Goal: Communication & Community: Answer question/provide support

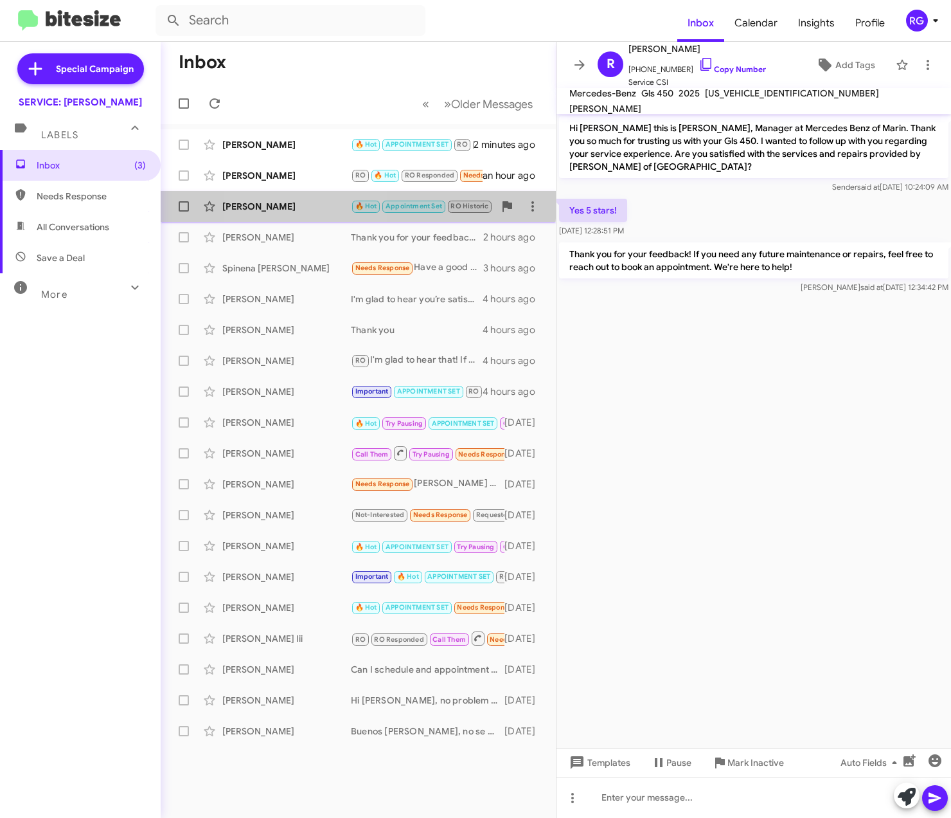
click at [309, 202] on div "[PERSON_NAME]" at bounding box center [286, 206] width 129 height 13
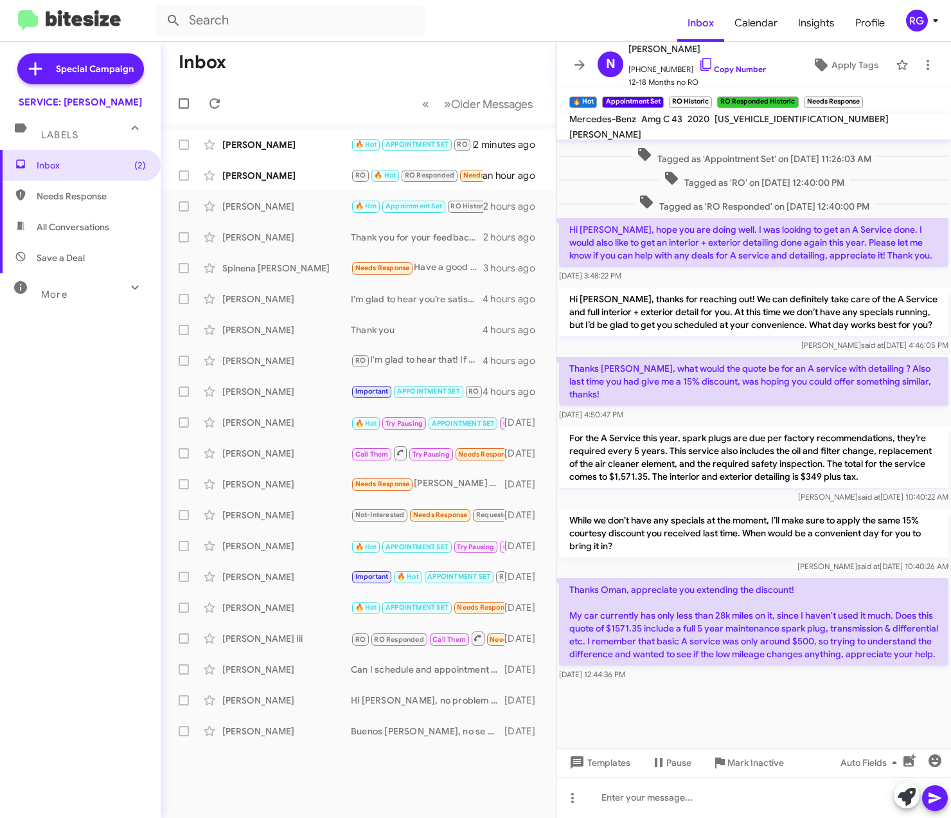
scroll to position [618, 0]
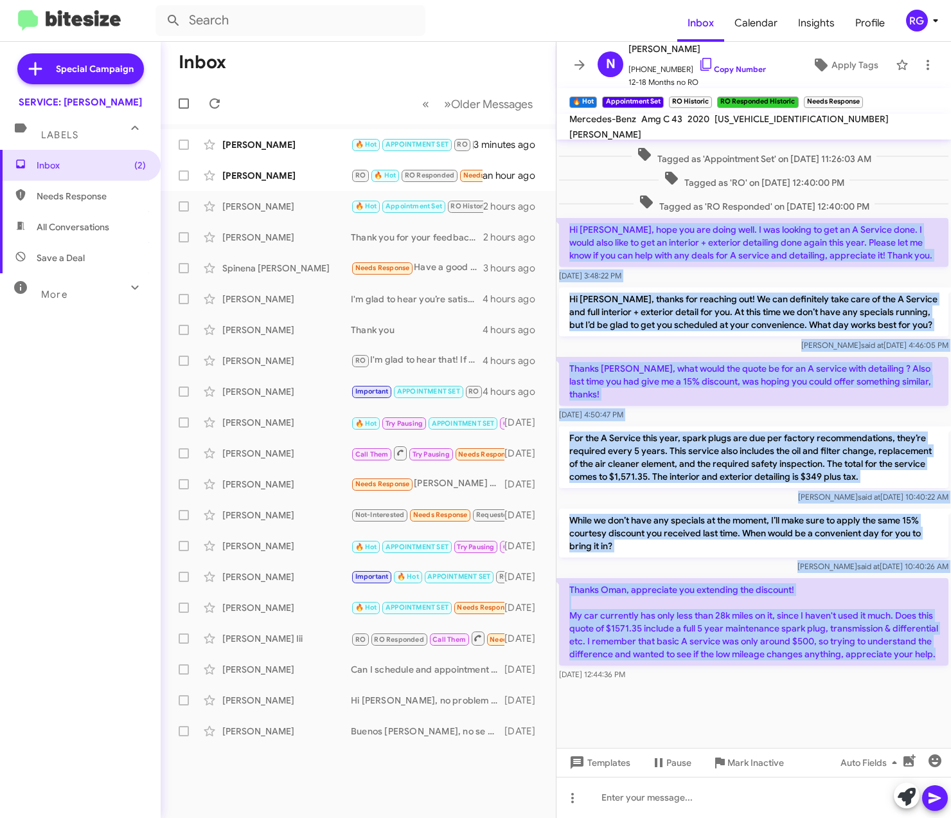
drag, startPoint x: 672, startPoint y: 654, endPoint x: 566, endPoint y: 209, distance: 457.9
click at [566, 209] on div "Hi [PERSON_NAME], apologies for the delay, had some unexpected travel which del…" at bounding box center [754, 109] width 395 height 1149
copy div "Lo Ipsu, dolo sit ame conse adip. E sed doeiusm te inc ut L Etdolor magn. A eni…"
click at [752, 291] on p "Hi [PERSON_NAME], thanks for reaching out! We can definitely take care of the A…" at bounding box center [754, 311] width 390 height 49
click at [728, 289] on p "Hi [PERSON_NAME], thanks for reaching out! We can definitely take care of the A…" at bounding box center [754, 311] width 390 height 49
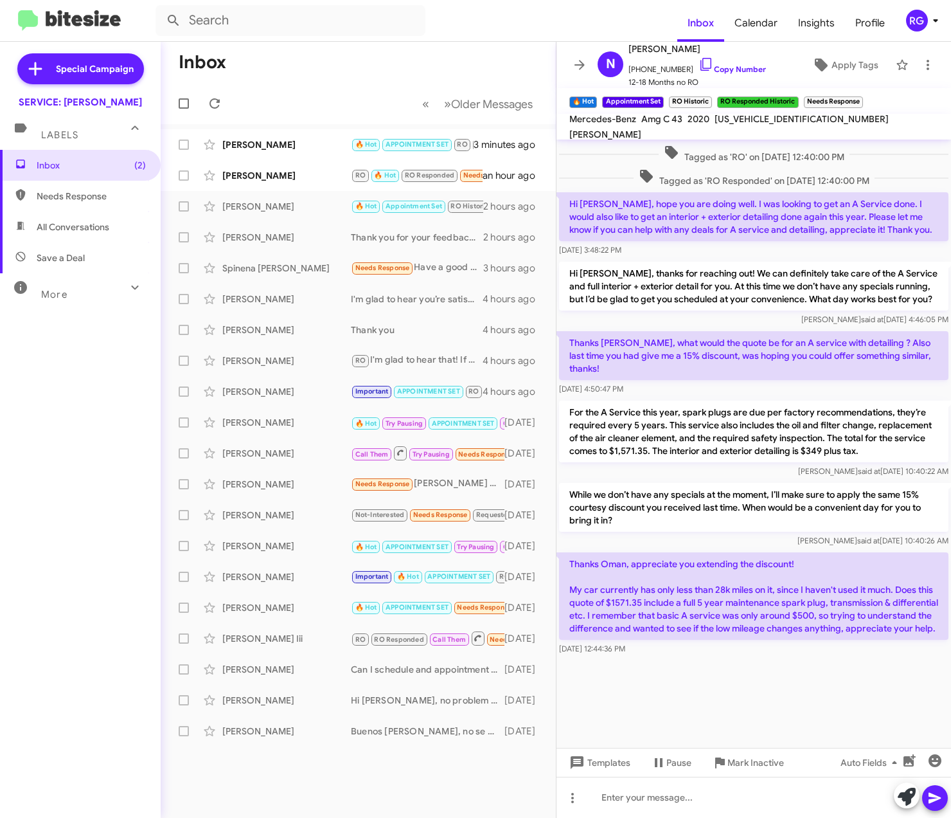
scroll to position [1277, 0]
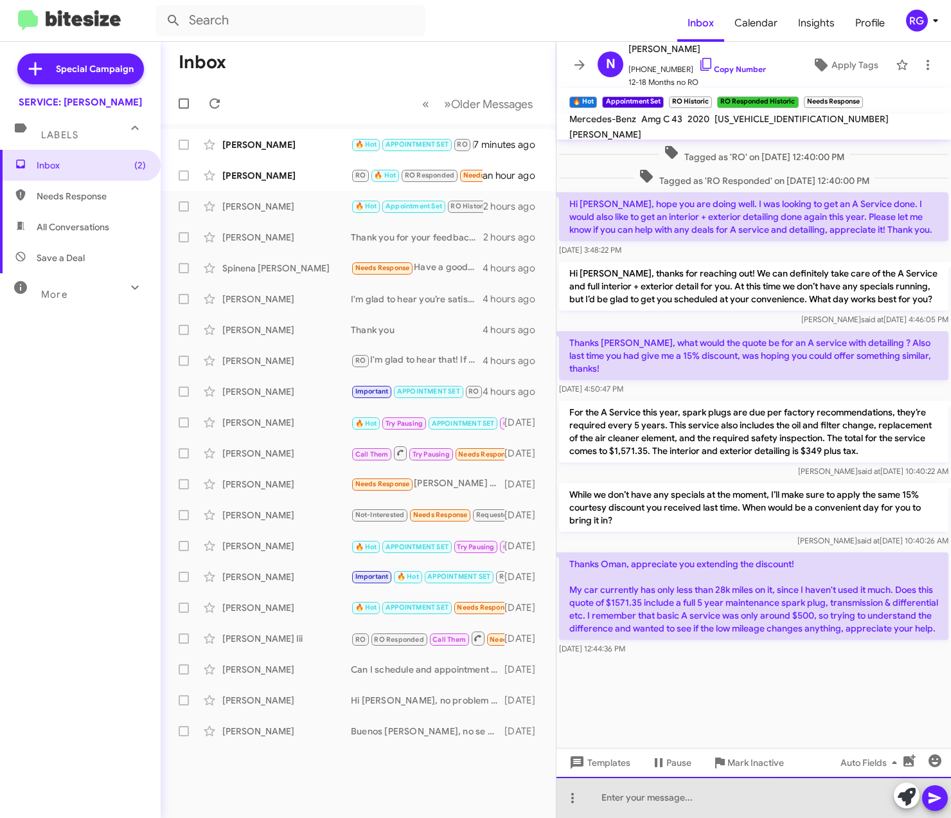
drag, startPoint x: 618, startPoint y: 787, endPoint x: 628, endPoint y: 794, distance: 12.3
click at [623, 792] on div at bounding box center [754, 796] width 395 height 41
paste div
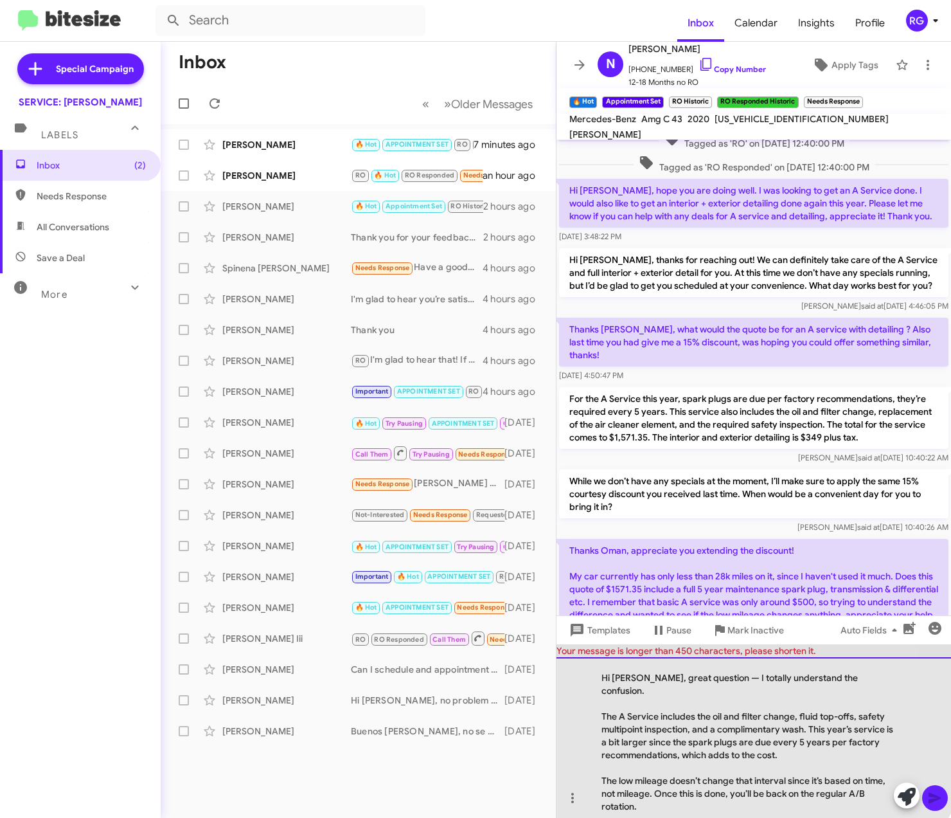
click at [708, 685] on div "Hi [PERSON_NAME], great question — I totally understand the confusion. The A Se…" at bounding box center [754, 737] width 395 height 161
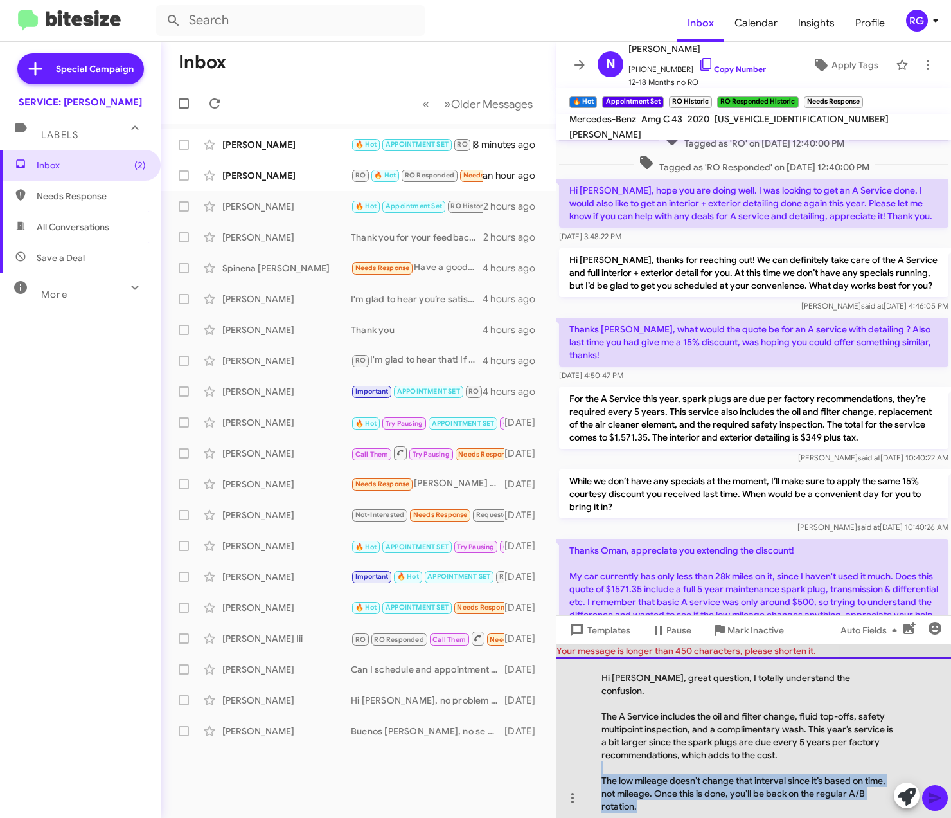
drag, startPoint x: 671, startPoint y: 807, endPoint x: 590, endPoint y: 757, distance: 95.3
click at [590, 757] on div "Hi [PERSON_NAME], great question, I totally understand the confusion. The A Ser…" at bounding box center [754, 737] width 395 height 161
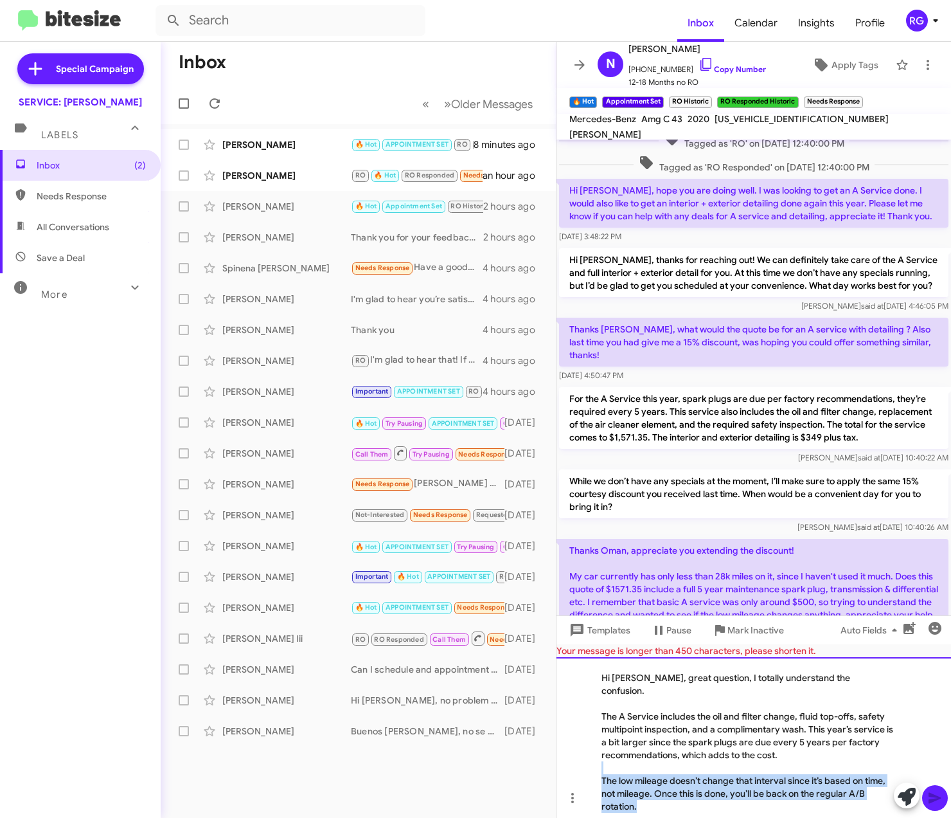
copy div "The low mileage doesn’t change that interval since it’s based on time, not mile…"
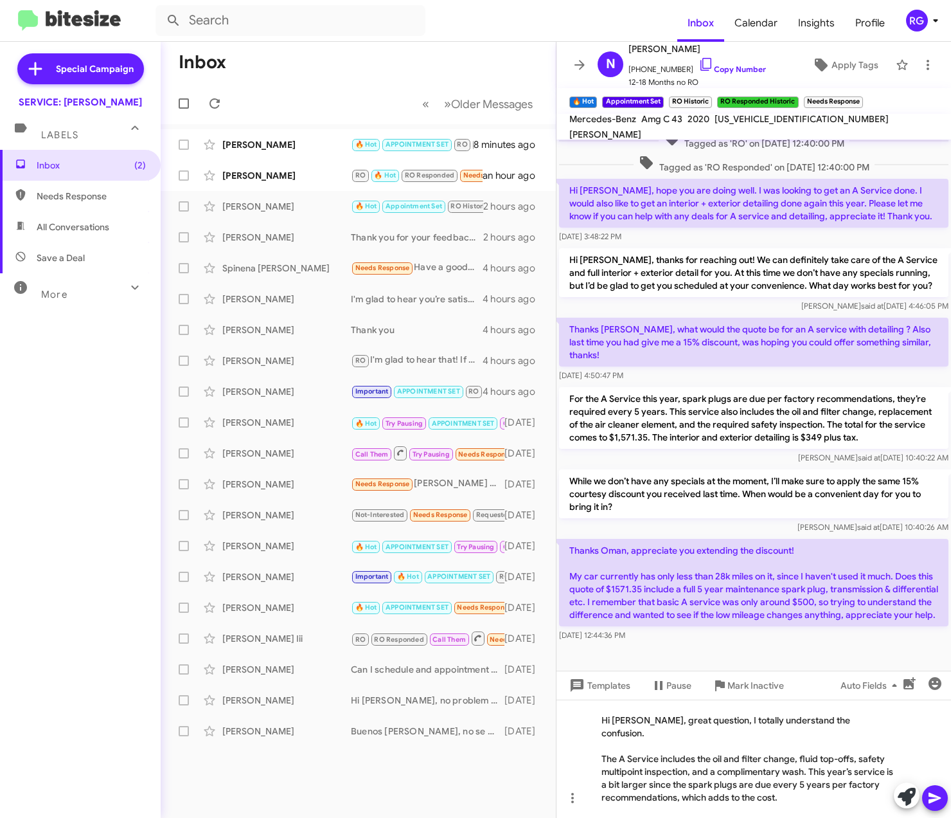
click at [939, 798] on icon at bounding box center [935, 798] width 12 height 11
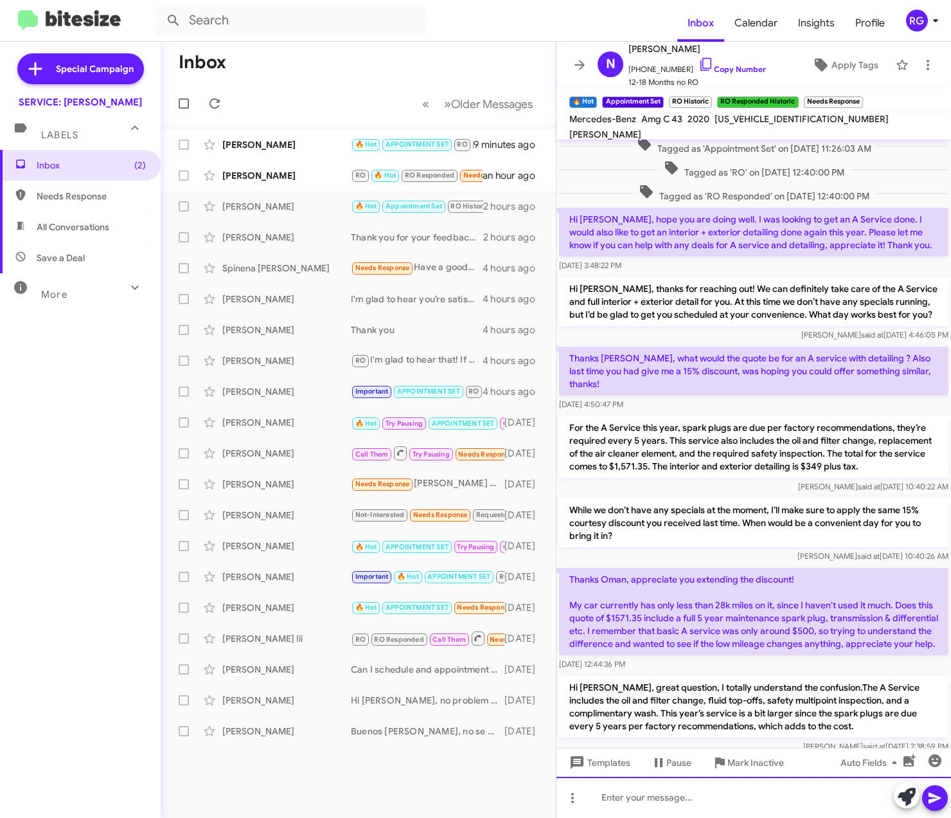
scroll to position [1363, 0]
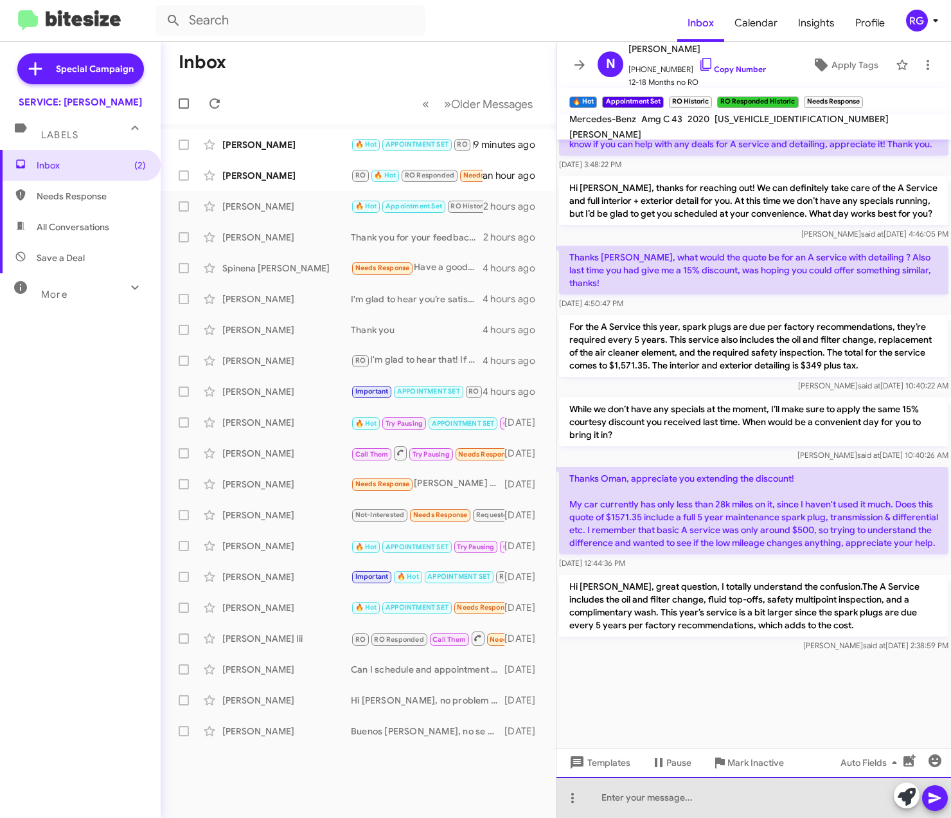
click at [704, 812] on div at bounding box center [754, 796] width 395 height 41
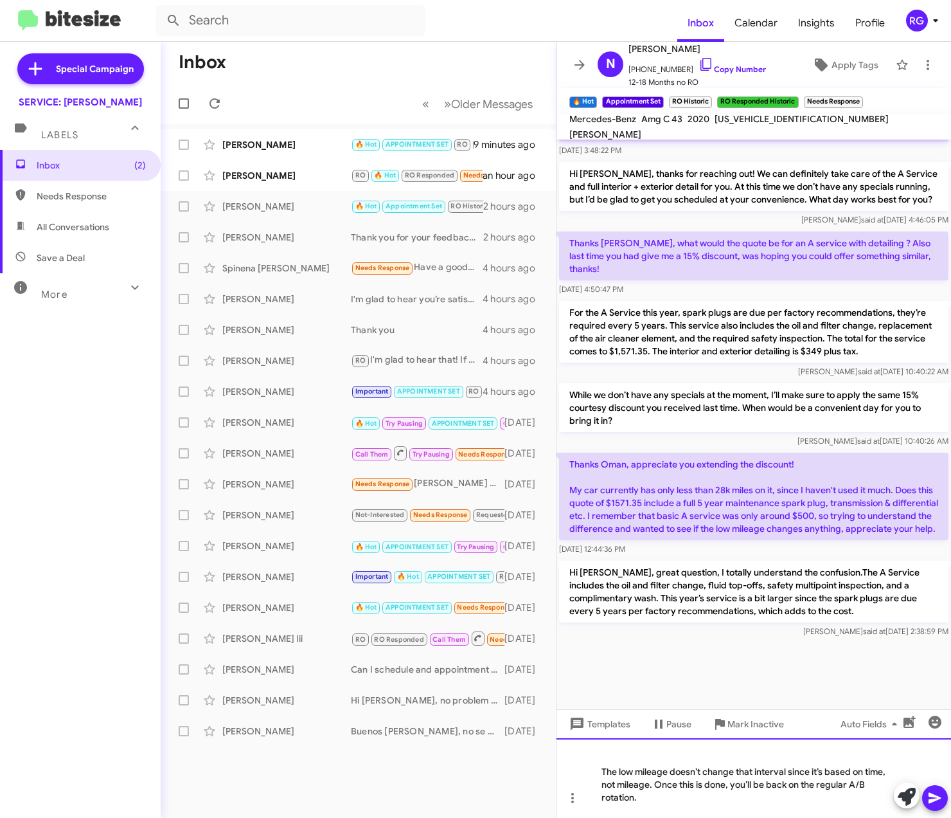
click at [600, 757] on div "The low mileage doesn’t change that interval since it’s based on time, not mile…" at bounding box center [754, 778] width 395 height 80
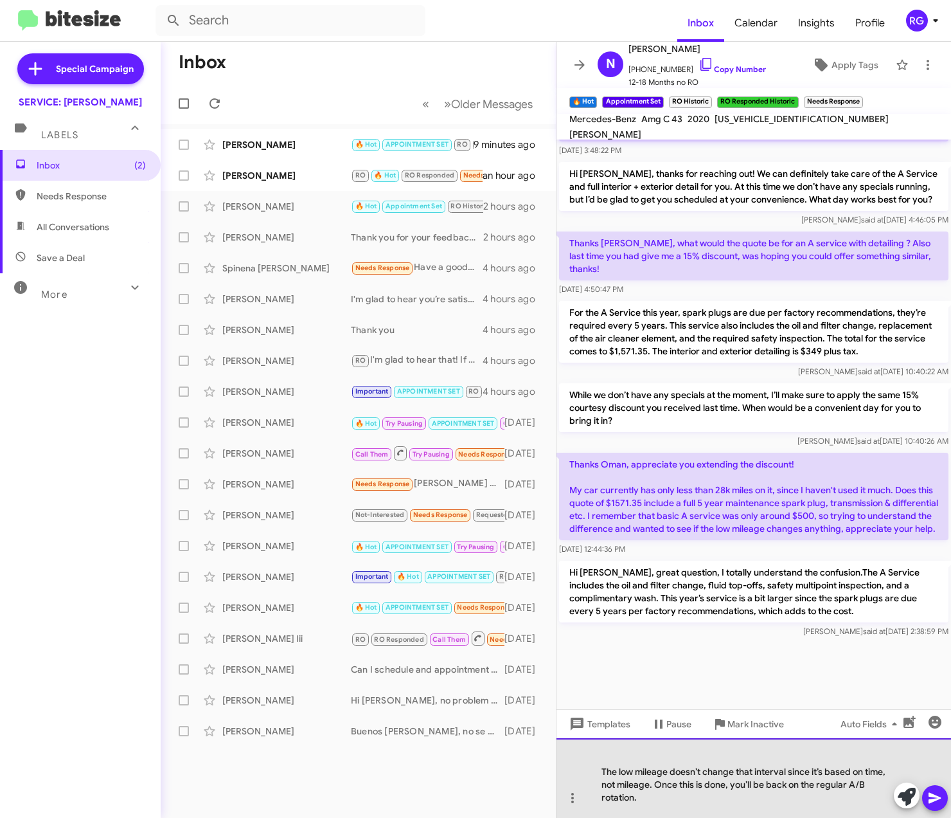
drag, startPoint x: 593, startPoint y: 762, endPoint x: 593, endPoint y: 770, distance: 7.7
click at [593, 764] on div "The low mileage doesn’t change that interval since it’s based on time, not mile…" at bounding box center [754, 778] width 395 height 80
click at [593, 777] on div "The low mileage doesn’t change that interval since it’s based on time, not mile…" at bounding box center [754, 778] width 395 height 80
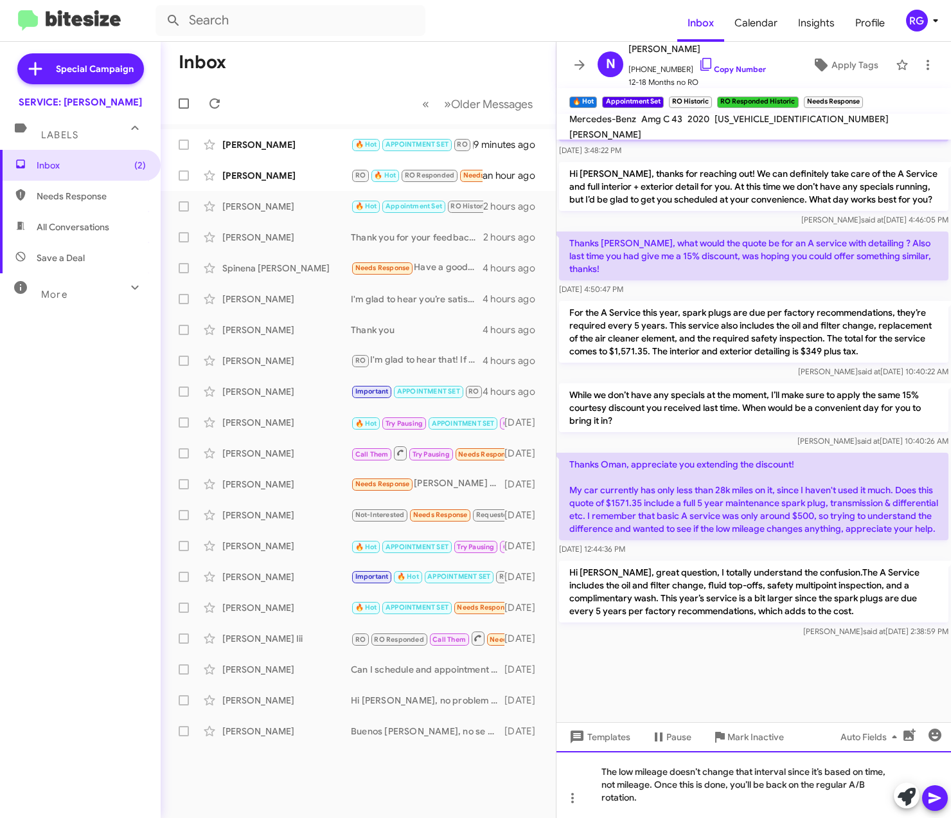
drag, startPoint x: 762, startPoint y: 798, endPoint x: 825, endPoint y: 830, distance: 71.0
click at [825, 817] on html "Inbox Calendar Insights Profile RG Special Campaign SERVICE: [PERSON_NAME] Labe…" at bounding box center [475, 409] width 951 height 818
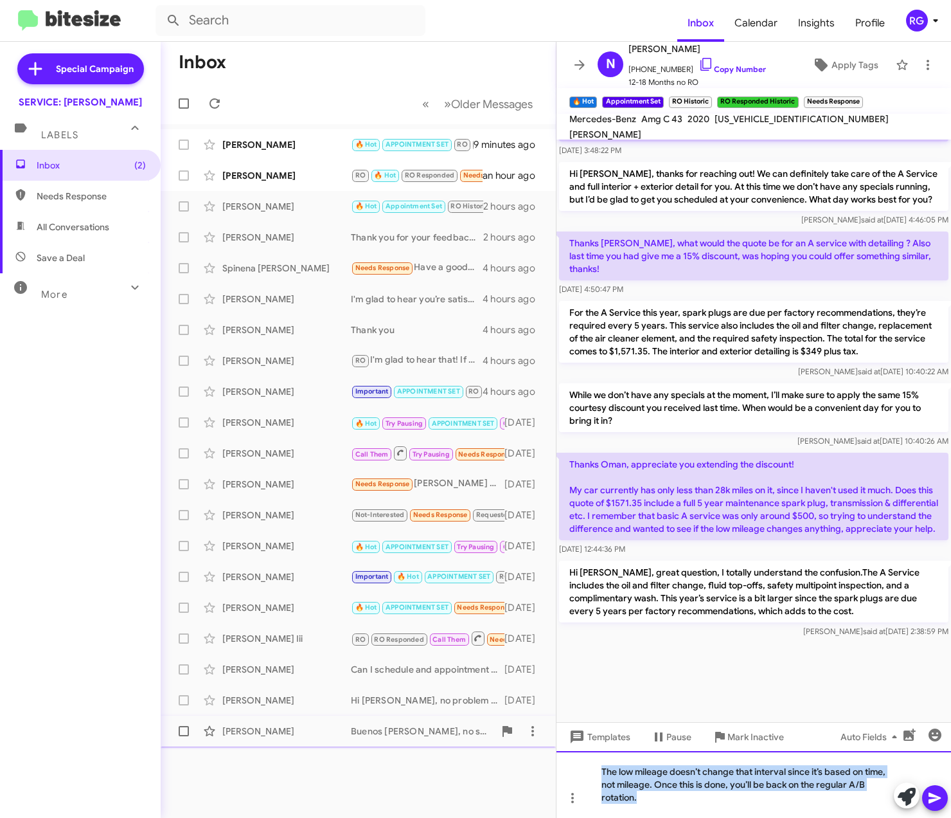
drag, startPoint x: 652, startPoint y: 793, endPoint x: 550, endPoint y: 729, distance: 120.2
click at [550, 729] on div "Inbox « Previous » Next Older Messages [PERSON_NAME] 🔥 Hot APPOINTMENT SET RO R…" at bounding box center [556, 430] width 791 height 776
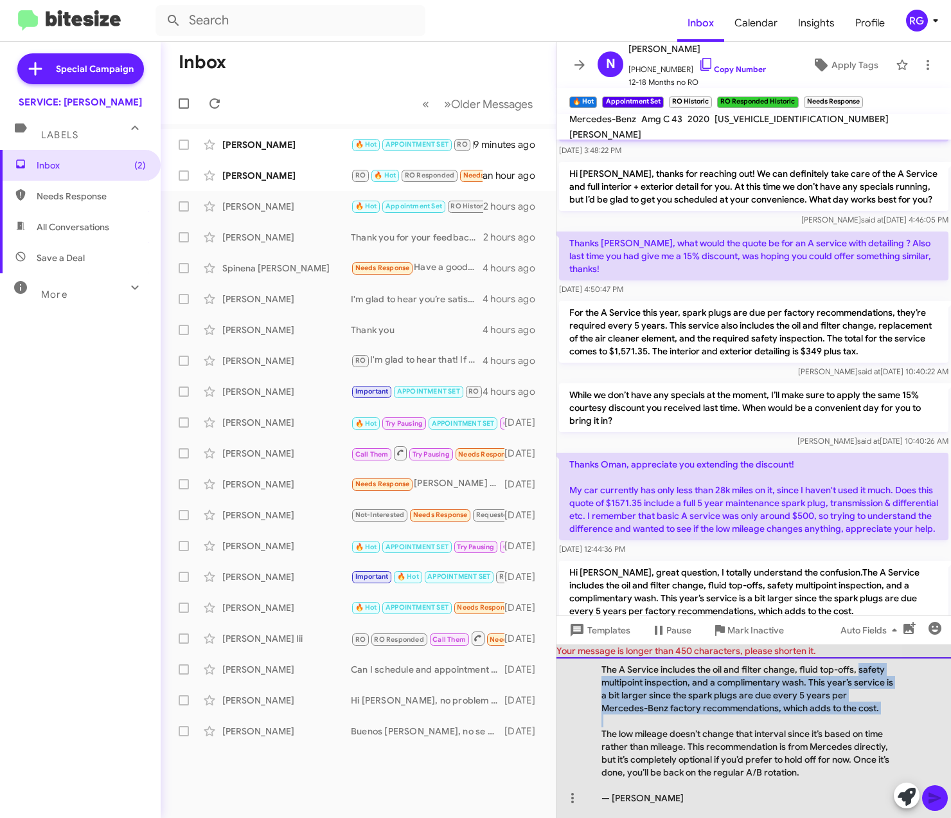
scroll to position [0, 0]
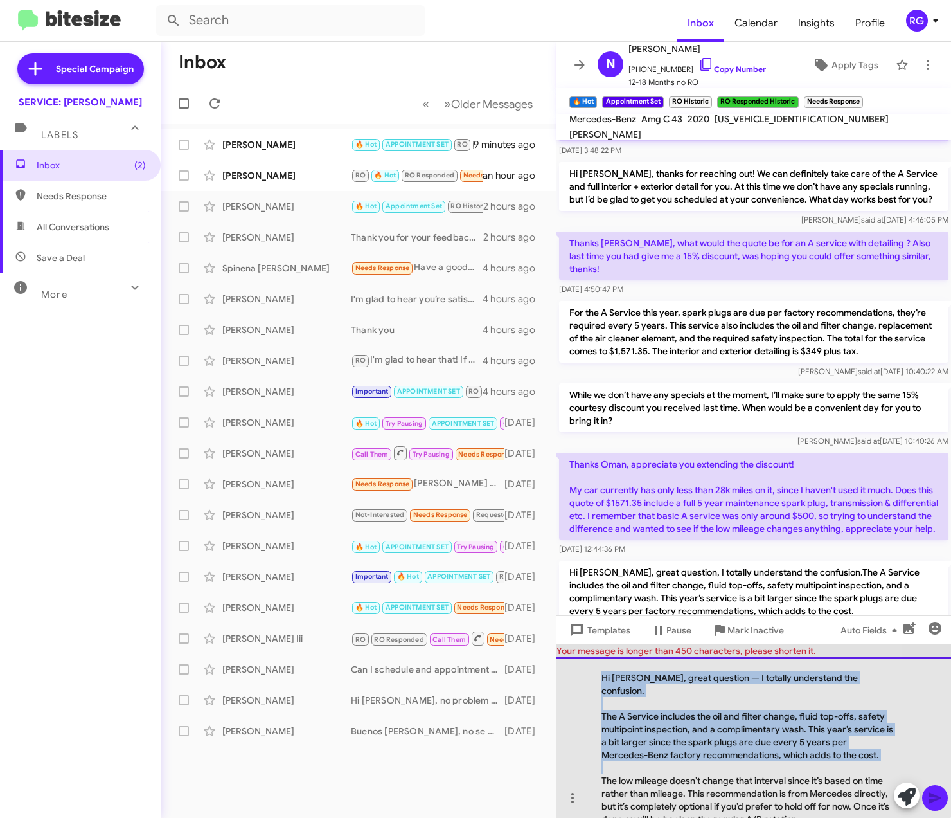
drag, startPoint x: 607, startPoint y: 715, endPoint x: 576, endPoint y: 654, distance: 68.7
click at [578, 654] on div "Your message is longer than 450 characters, please shorten it.  Hi [PERSON_NAM…" at bounding box center [754, 731] width 395 height 174
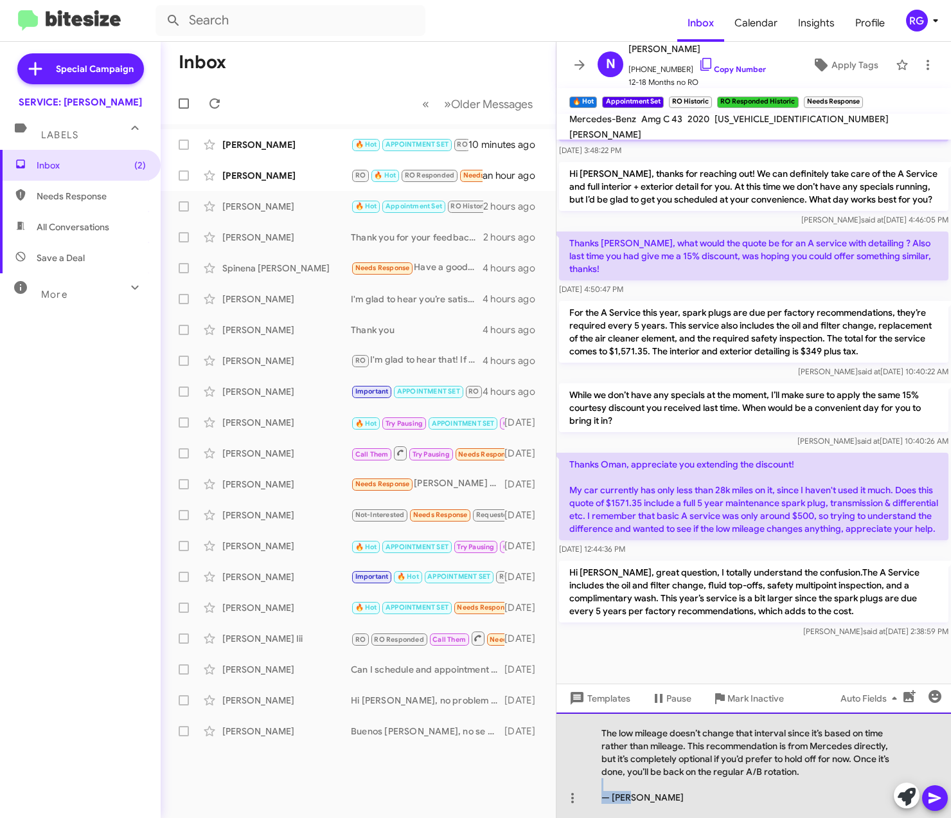
drag, startPoint x: 666, startPoint y: 792, endPoint x: 598, endPoint y: 780, distance: 69.2
click at [598, 780] on div "The low mileage doesn’t change that interval since it’s based on time rather th…" at bounding box center [754, 764] width 395 height 105
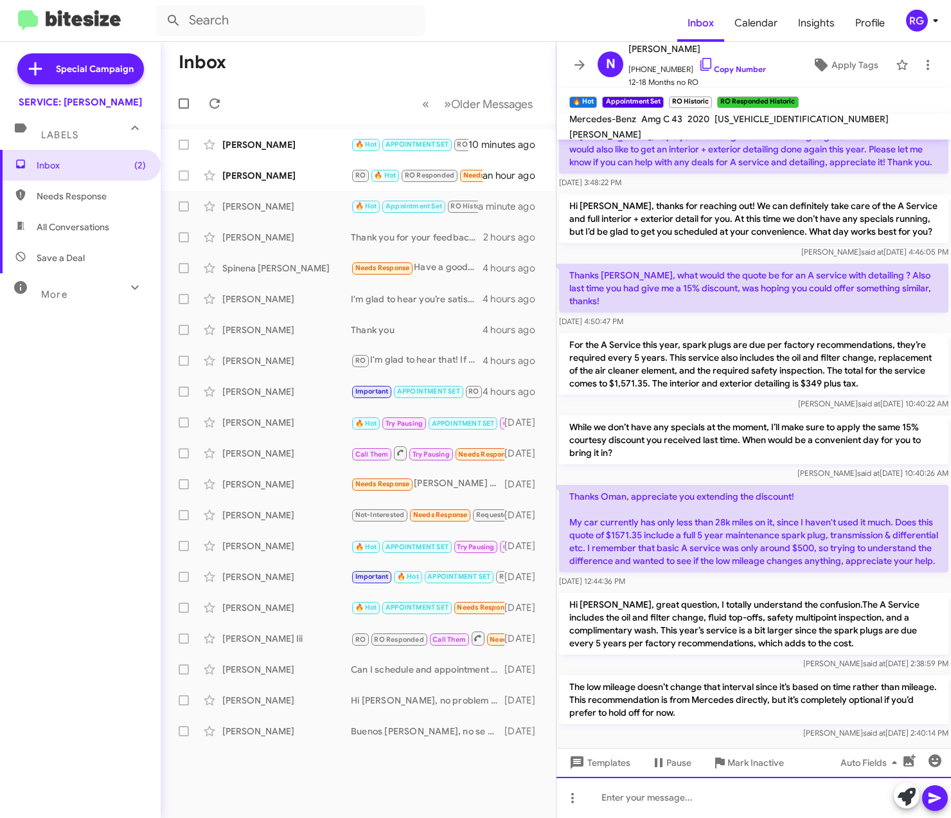
scroll to position [1435, 0]
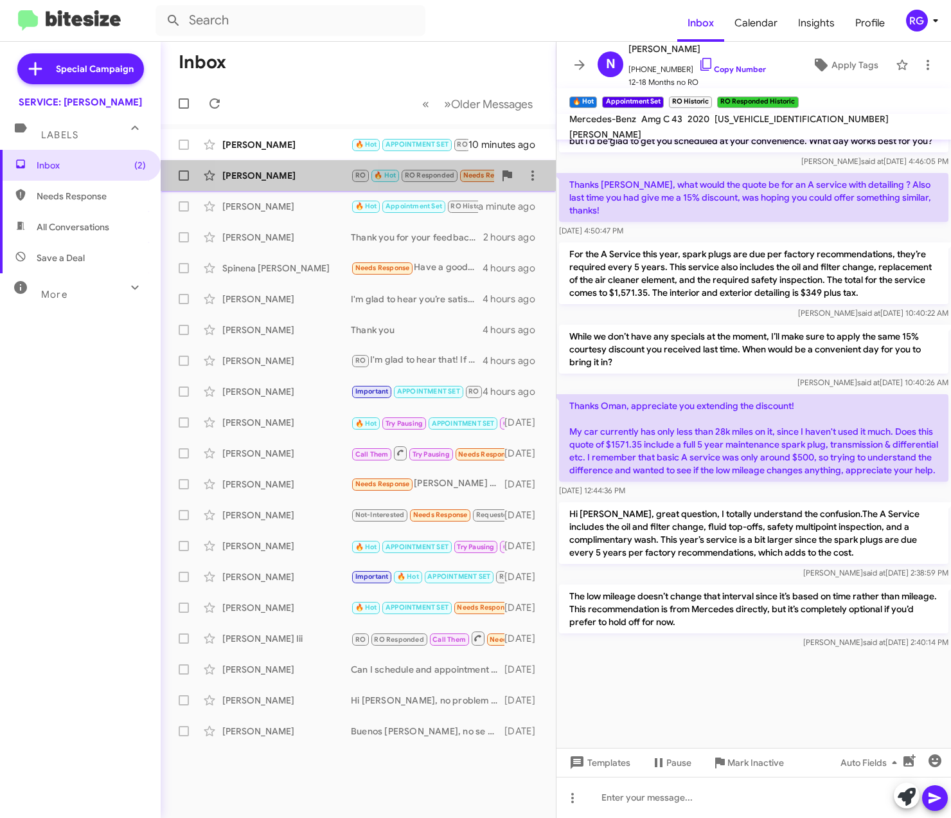
click at [304, 175] on div "[PERSON_NAME]" at bounding box center [286, 175] width 129 height 13
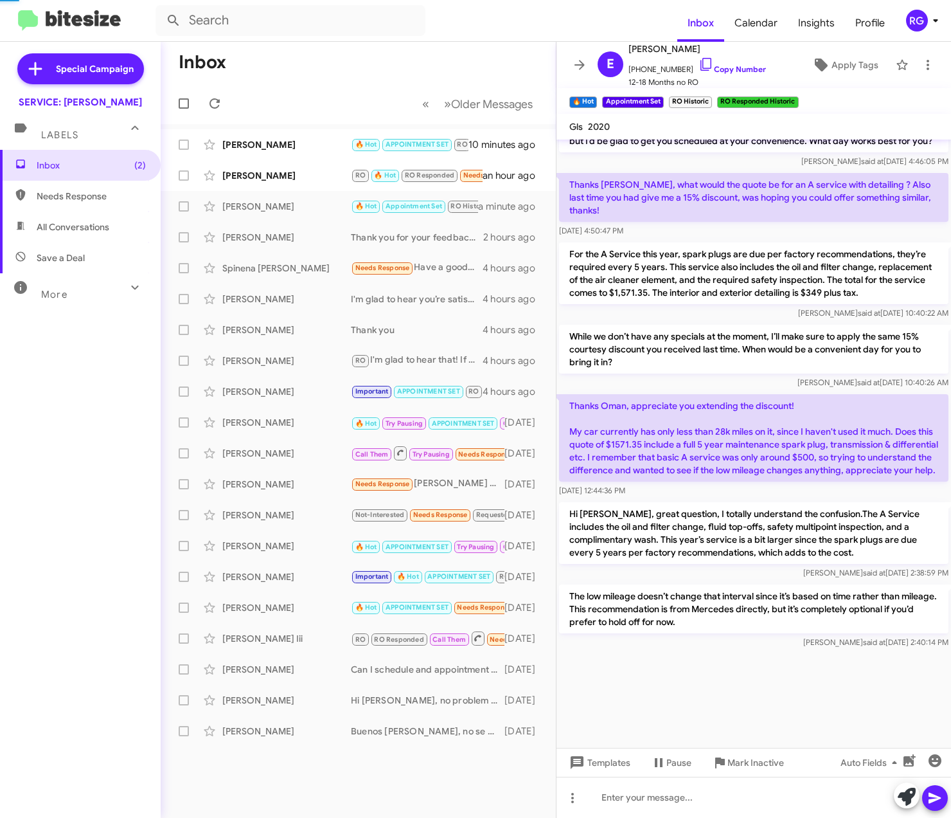
scroll to position [635, 0]
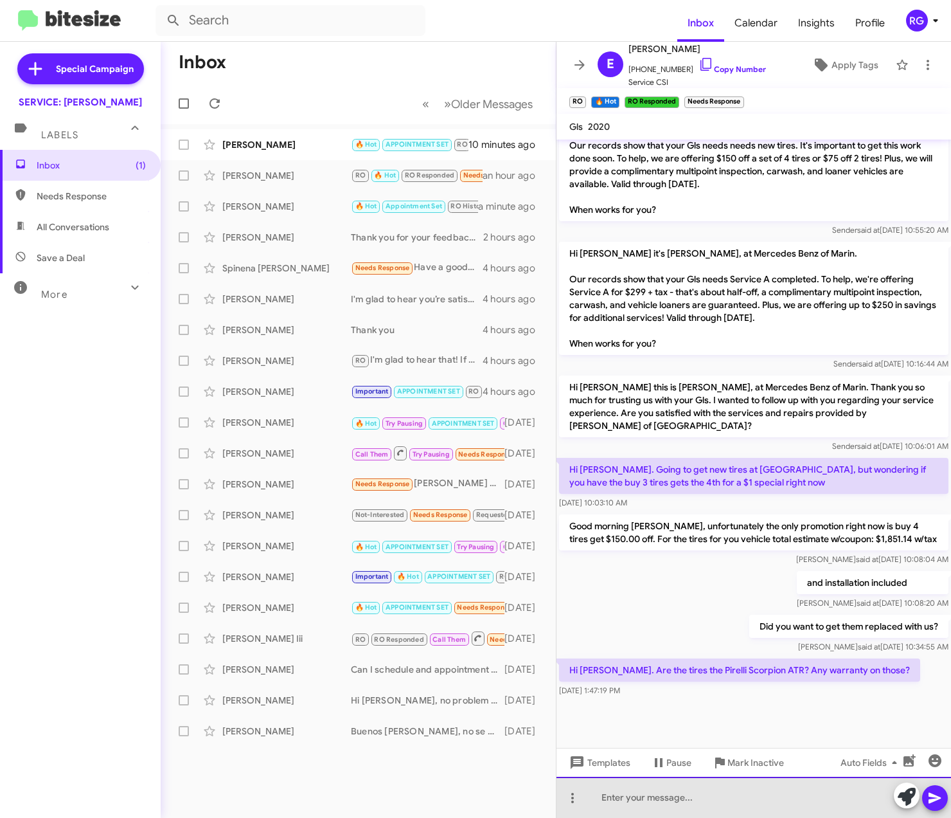
click at [721, 803] on div at bounding box center [754, 796] width 395 height 41
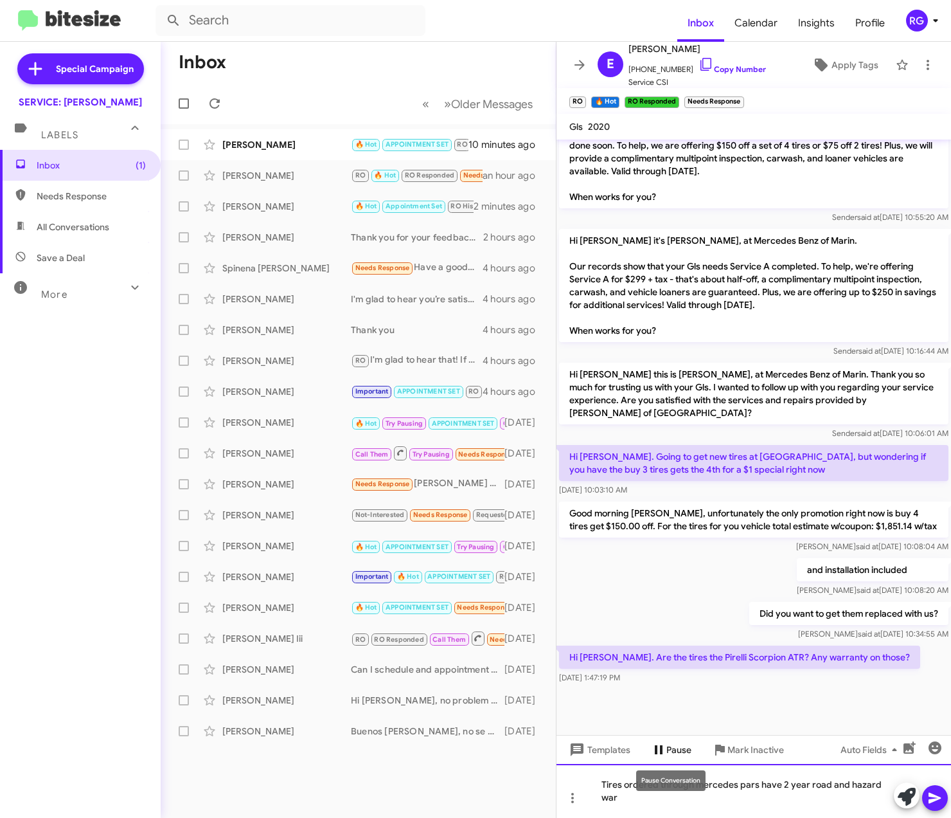
scroll to position [648, 0]
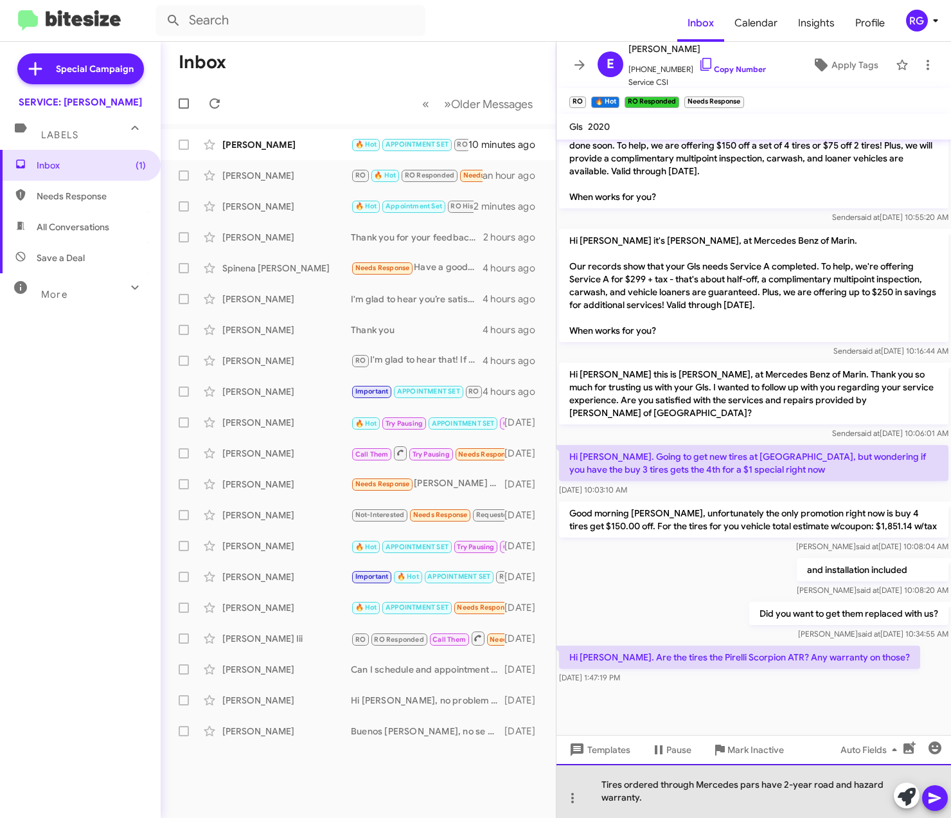
click at [699, 780] on div "Tires ordered through Mercedes pars have 2-year road and hazard warranty." at bounding box center [754, 791] width 395 height 54
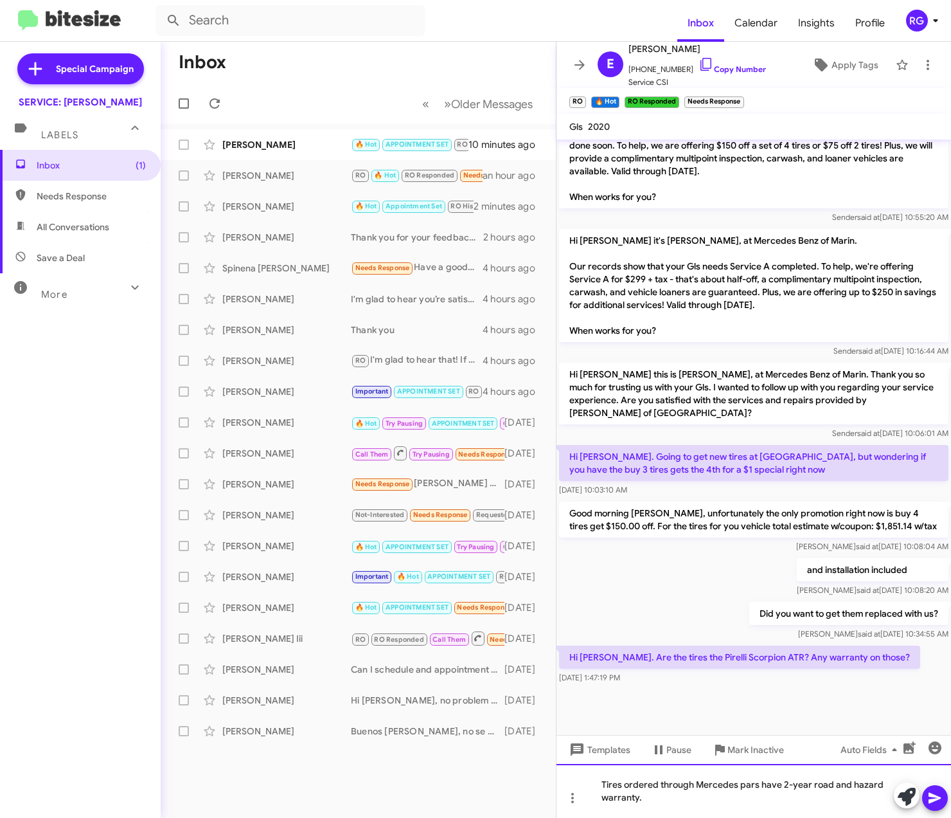
click at [700, 798] on div "Tires ordered through Mercedes pars have 2-year road and hazard warranty." at bounding box center [754, 791] width 395 height 54
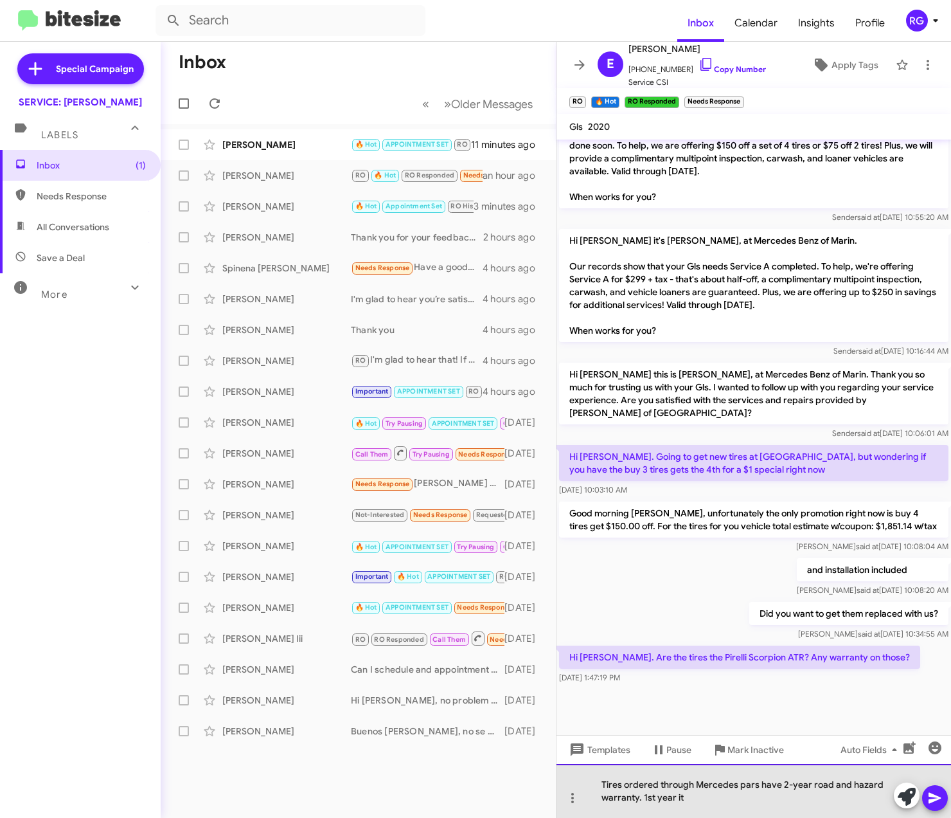
click at [749, 783] on div "Tires ordered through Mercedes pars have 2-year road and hazard warranty. 1st y…" at bounding box center [754, 791] width 395 height 54
click at [753, 784] on div "Tires ordered through Mercedes pars have 2-year road and hazard warranty. 1st y…" at bounding box center [754, 791] width 395 height 54
click at [747, 805] on div "Tires ordered through Mercedes parts have 2-year road and hazard warranty. 1st …" at bounding box center [754, 791] width 395 height 54
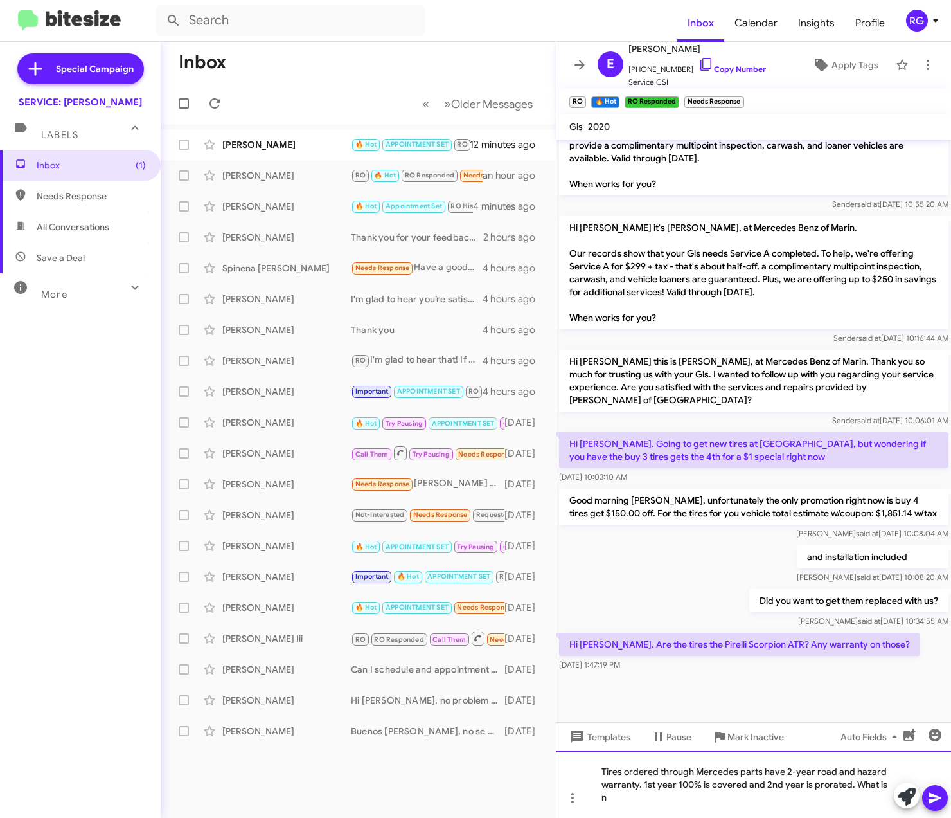
scroll to position [661, 0]
click at [722, 798] on div "Tires ordered through Mercedes parts have 2-year road and hazard warranty. 1st …" at bounding box center [754, 784] width 395 height 67
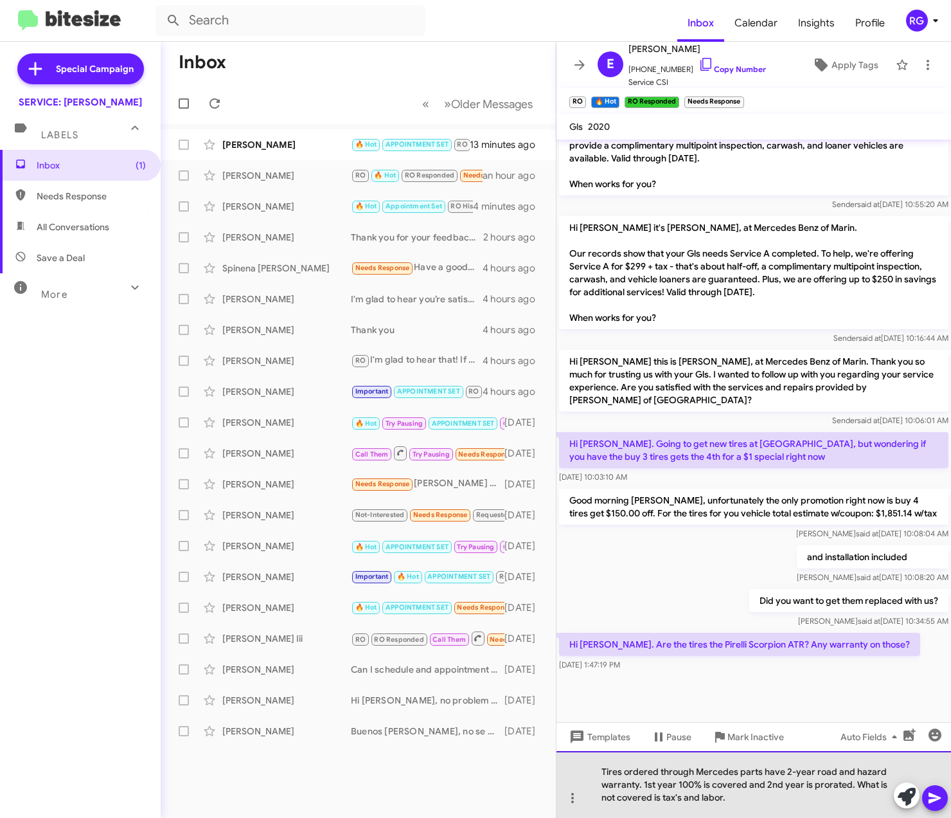
click at [734, 791] on div "Tires ordered through Mercedes parts have 2-year road and hazard warranty. 1st …" at bounding box center [754, 784] width 395 height 67
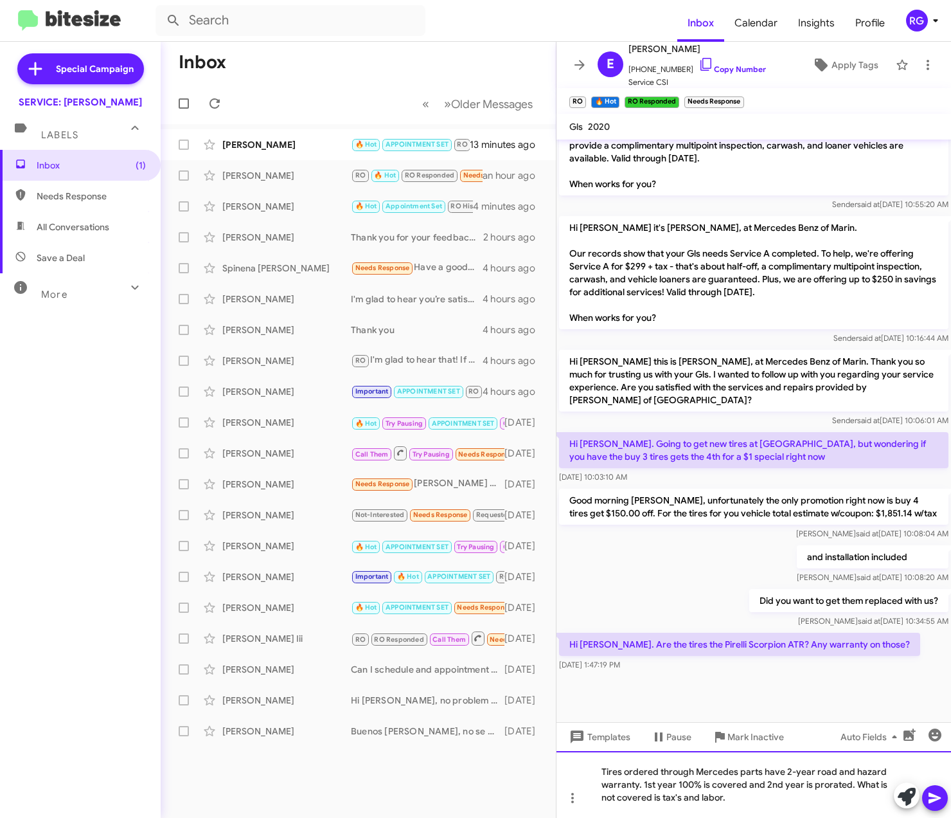
click at [875, 780] on div "Tires ordered through Mercedes parts have 2-year road and hazard warranty. 1st …" at bounding box center [754, 784] width 395 height 67
click at [743, 783] on div "Tires ordered through Mercedes parts have 2-year road and hazard warranty. 1st …" at bounding box center [754, 784] width 395 height 67
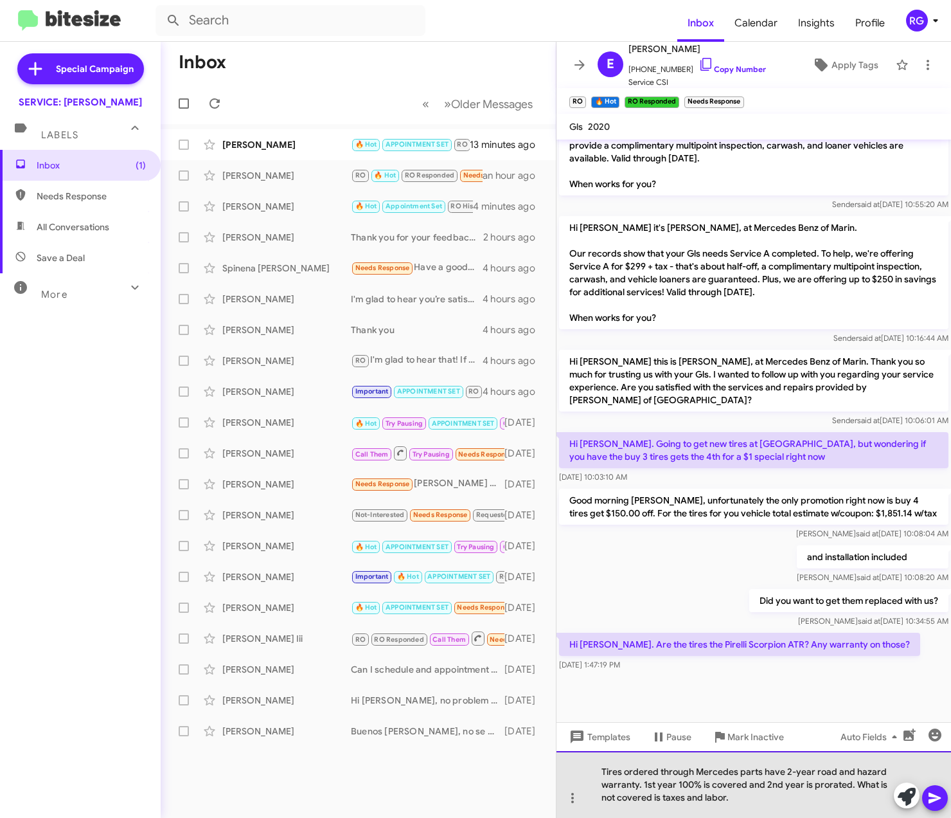
click at [739, 797] on div "Tires ordered through Mercedes parts have 2-year road and hazard warranty. 1st …" at bounding box center [754, 784] width 395 height 67
drag, startPoint x: 616, startPoint y: 792, endPoint x: 854, endPoint y: 785, distance: 237.9
click at [854, 785] on div "Tires ordered through Mercedes parts have 2-year road and hazard warranty. 1st …" at bounding box center [754, 784] width 395 height 67
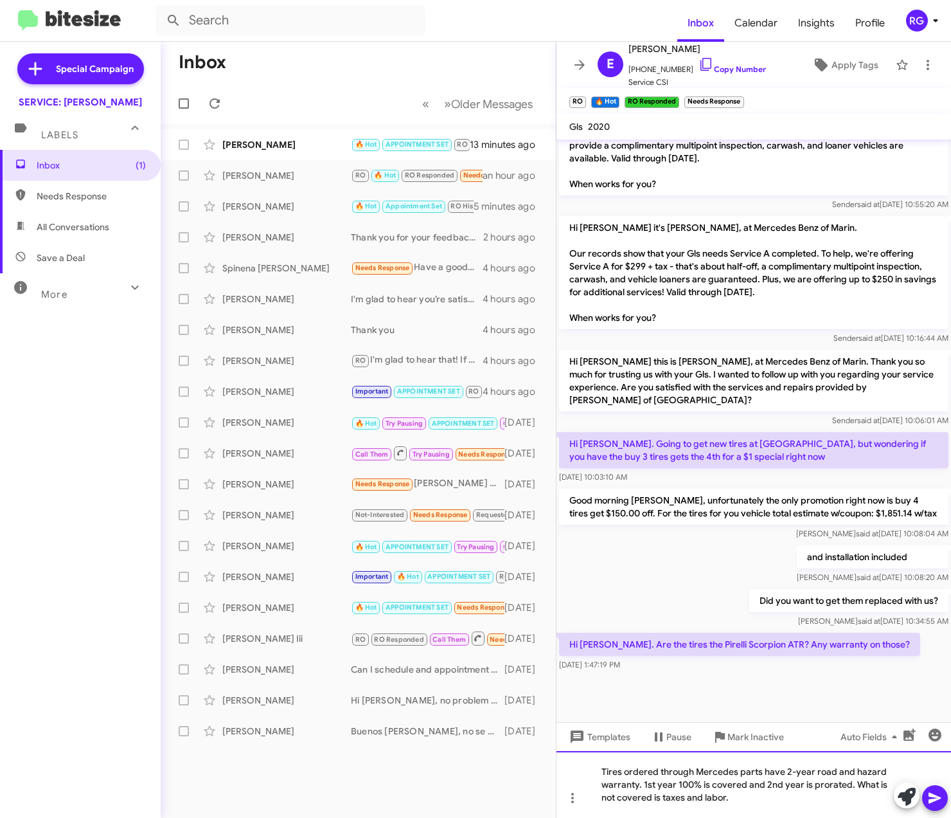
click at [715, 785] on div "Tires ordered through Mercedes parts have 2-year road and hazard warranty. 1st …" at bounding box center [754, 784] width 395 height 67
click at [806, 800] on div "Tires ordered through Mercedes parts have 2-year road and hazard warranty. 1st …" at bounding box center [754, 784] width 395 height 67
click at [940, 800] on icon at bounding box center [935, 797] width 15 height 15
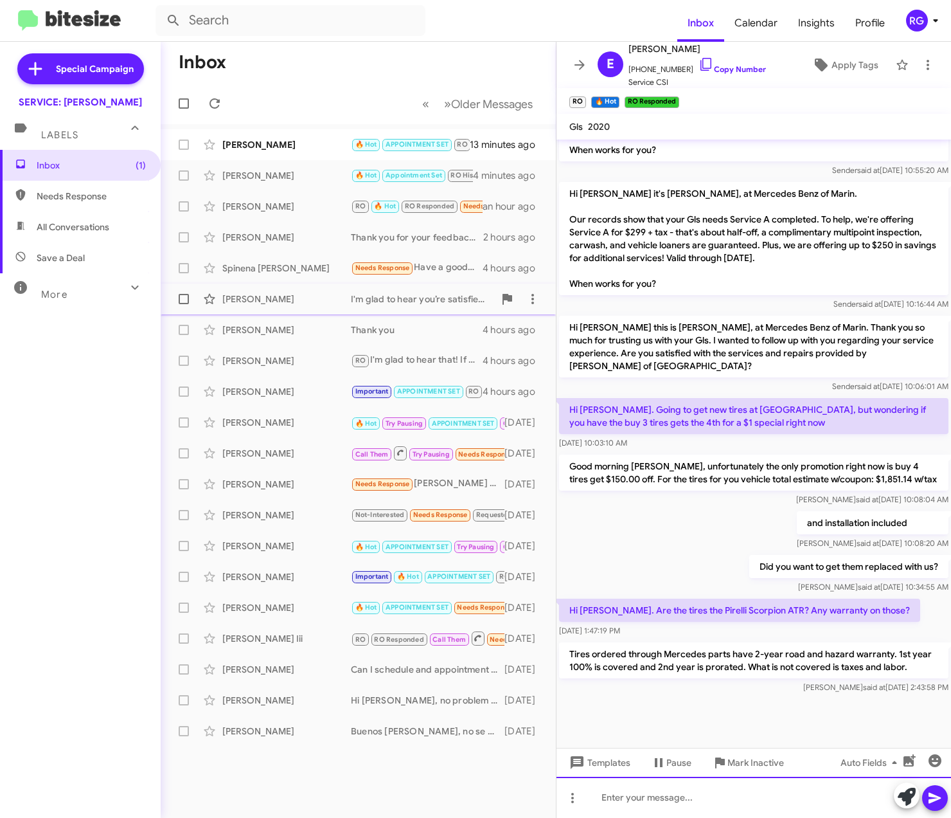
scroll to position [695, 0]
click at [303, 141] on div "[PERSON_NAME]" at bounding box center [286, 144] width 129 height 13
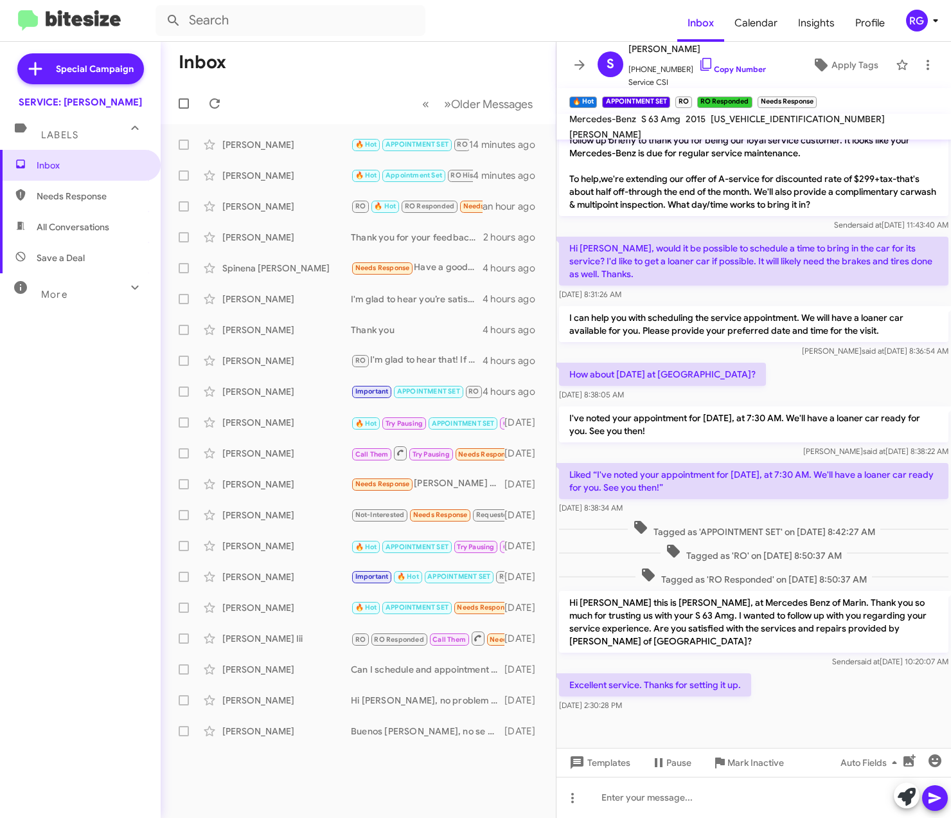
scroll to position [1004, 0]
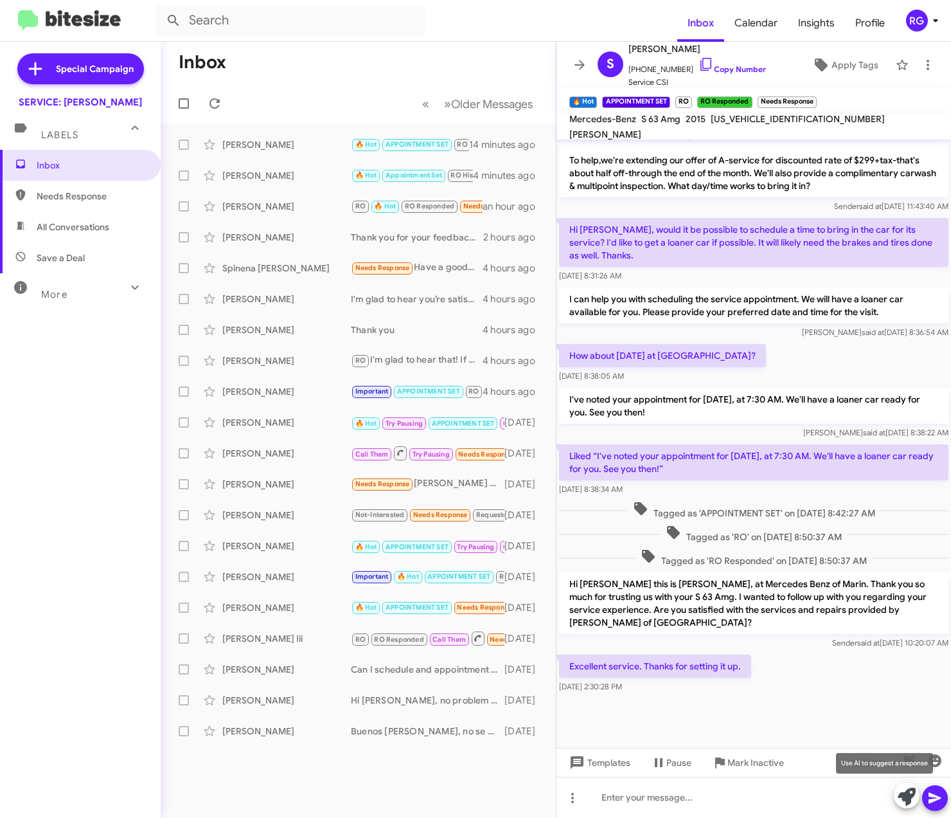
click at [911, 791] on icon at bounding box center [907, 796] width 18 height 18
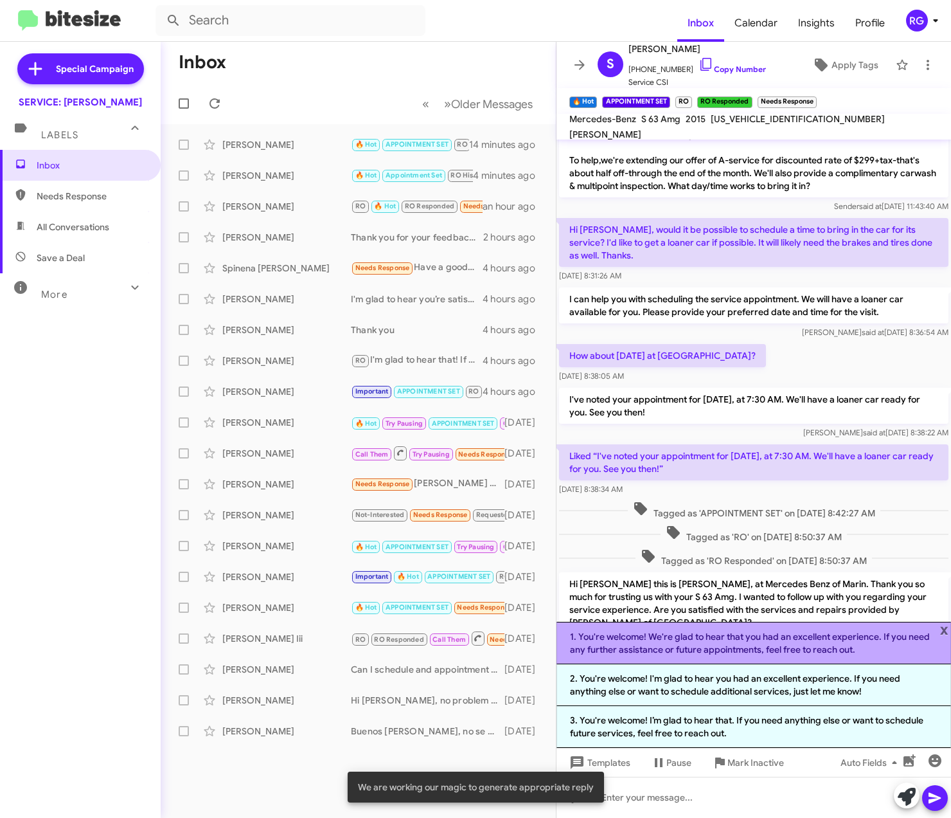
click at [806, 656] on li "1. You're welcome! We're glad to hear that you had an excellent experience. If …" at bounding box center [754, 643] width 395 height 42
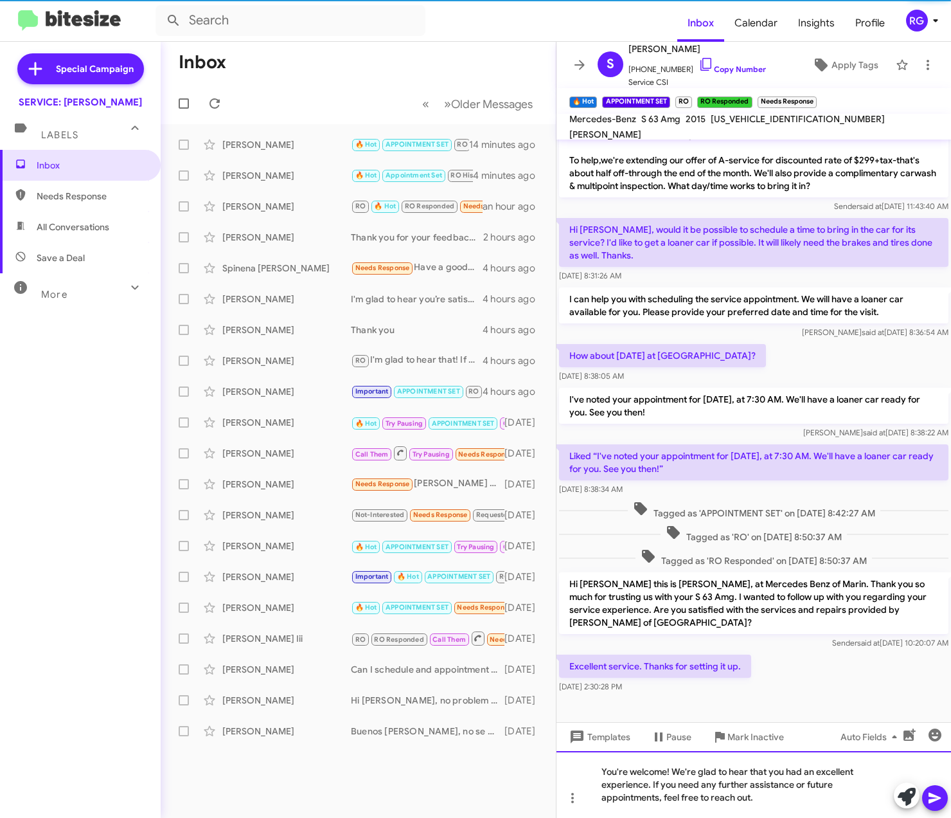
click at [942, 812] on div "You're welcome! We're glad to hear that you had an excellent experience. If you…" at bounding box center [754, 784] width 395 height 67
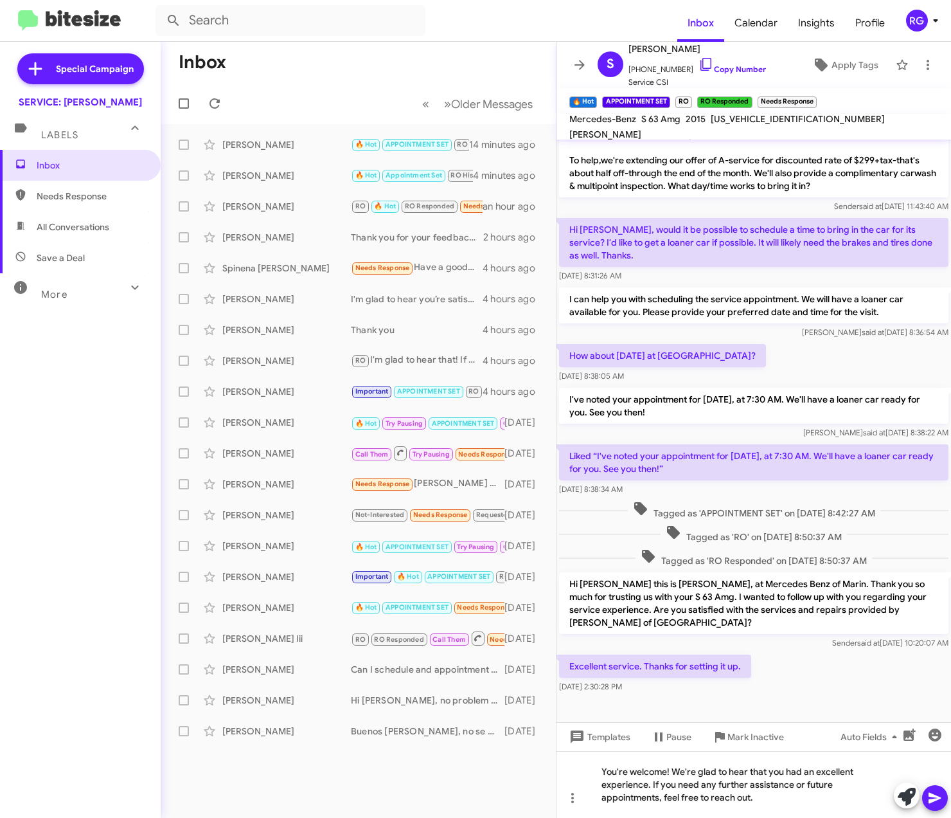
click at [936, 798] on icon at bounding box center [935, 797] width 15 height 15
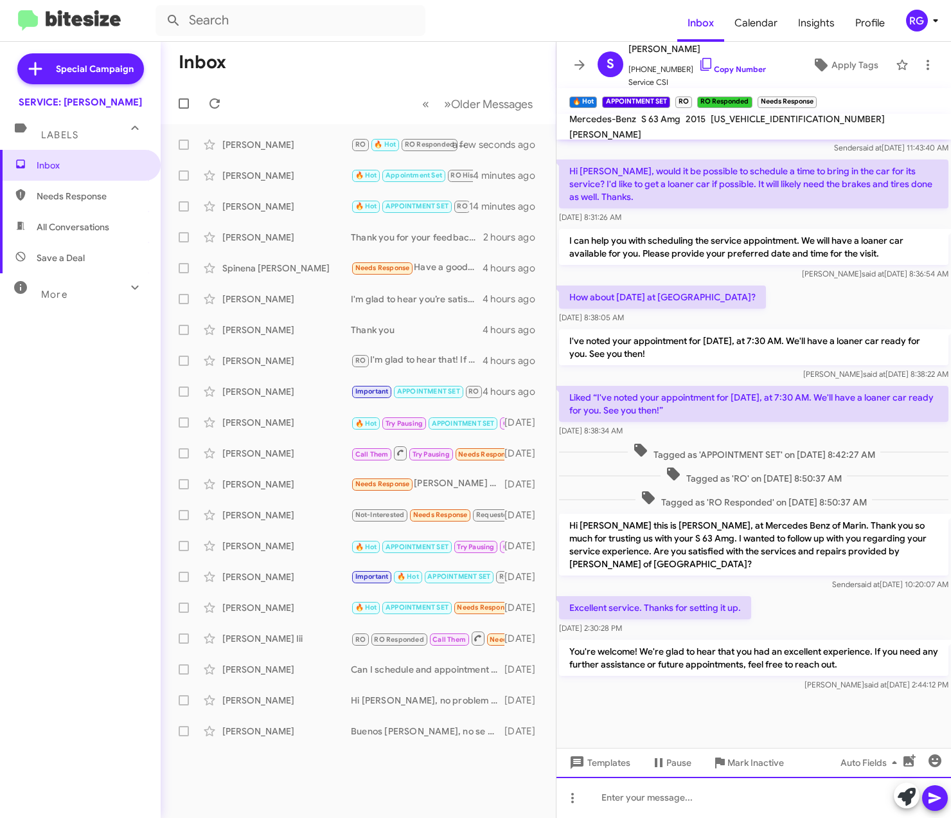
scroll to position [1064, 0]
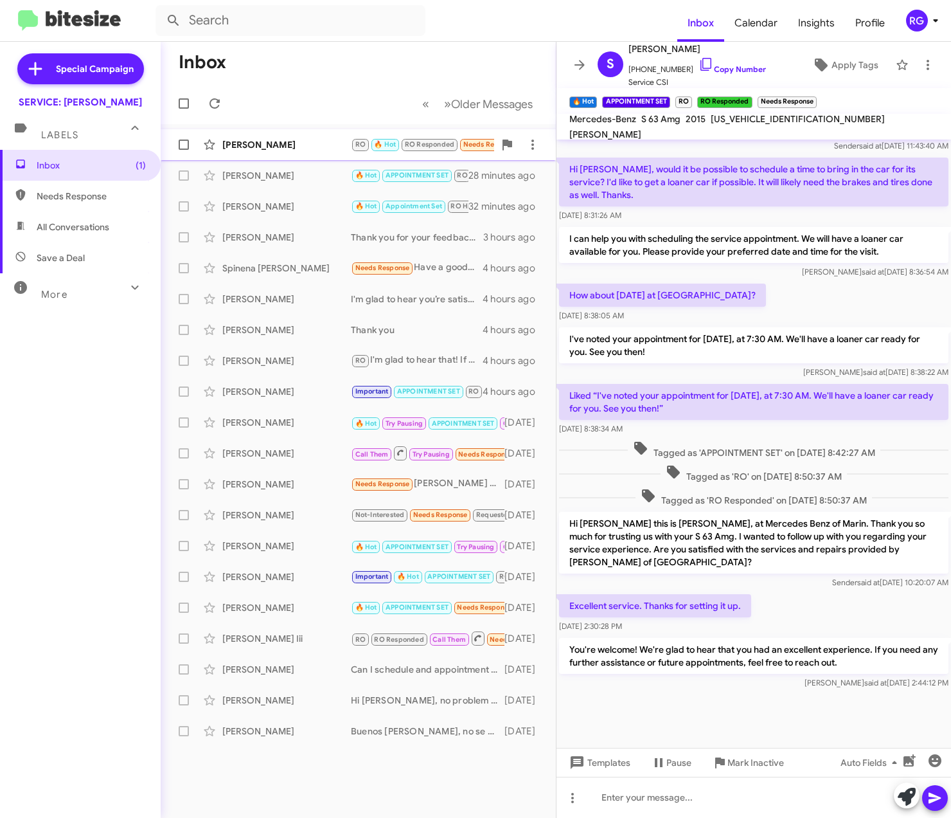
click at [366, 148] on small "RO" at bounding box center [360, 145] width 17 height 12
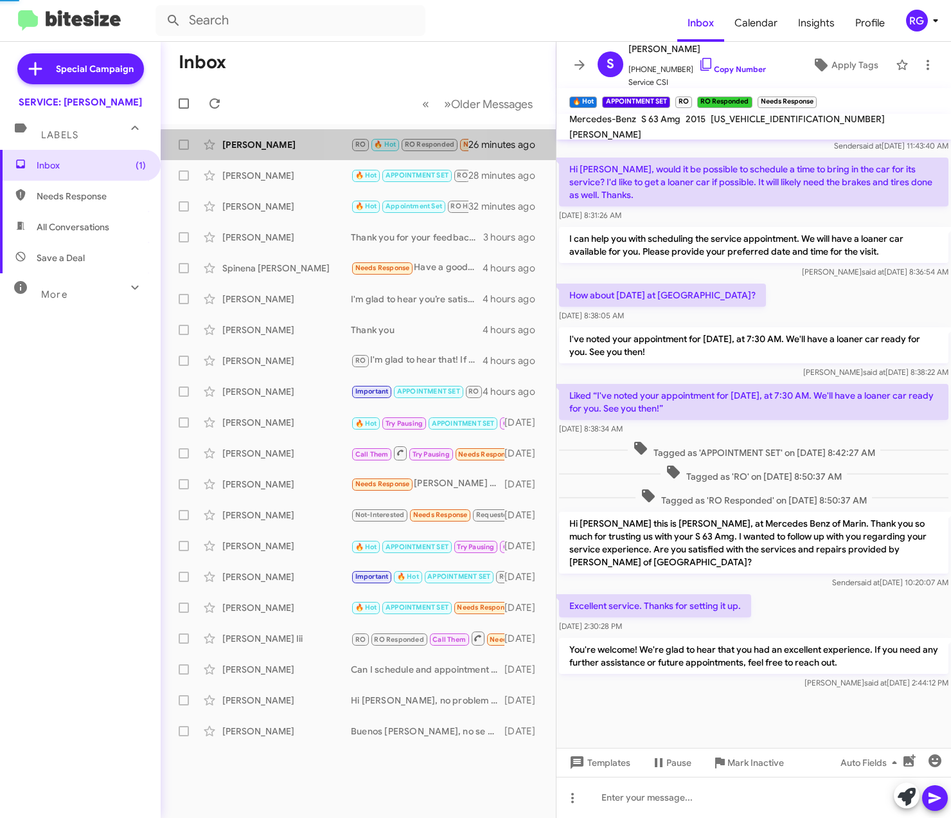
scroll to position [742, 0]
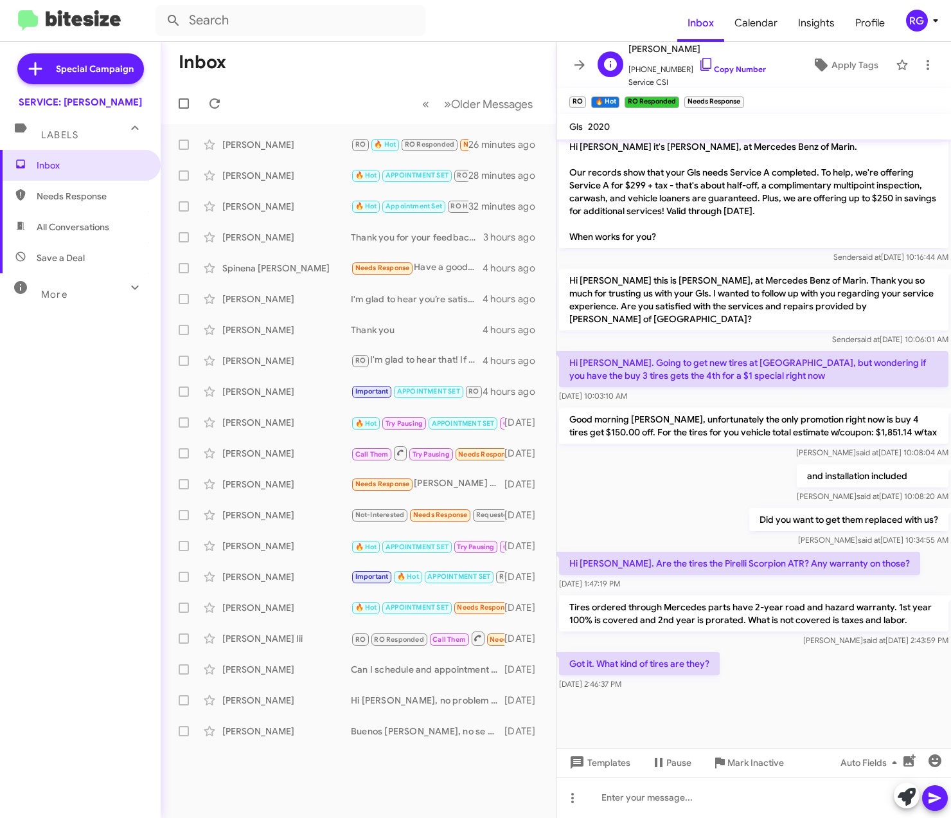
click at [663, 67] on span "[PHONE_NUMBER] Copy Number" at bounding box center [698, 66] width 138 height 19
click at [699, 67] on icon at bounding box center [706, 64] width 15 height 15
